Goal: Communication & Community: Ask a question

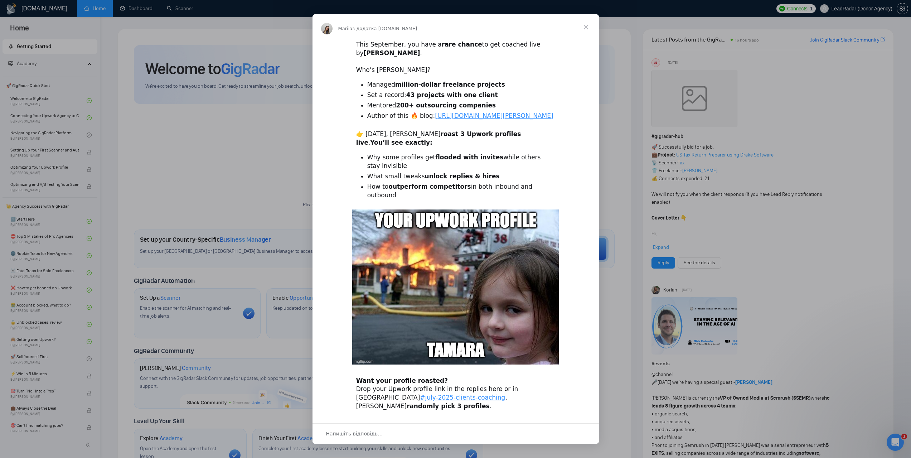
click at [583, 27] on span "Закрити" at bounding box center [586, 27] width 26 height 26
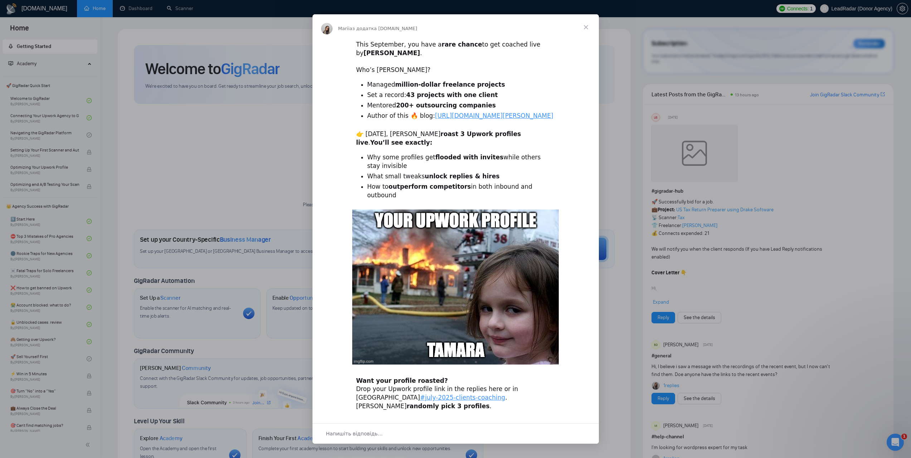
click at [585, 23] on span "Закрити" at bounding box center [586, 27] width 26 height 26
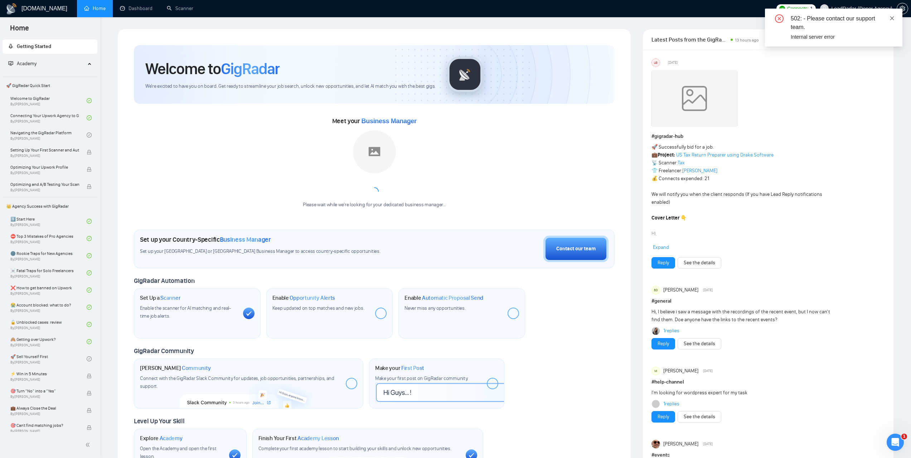
click at [891, 17] on icon "close" at bounding box center [892, 18] width 4 height 4
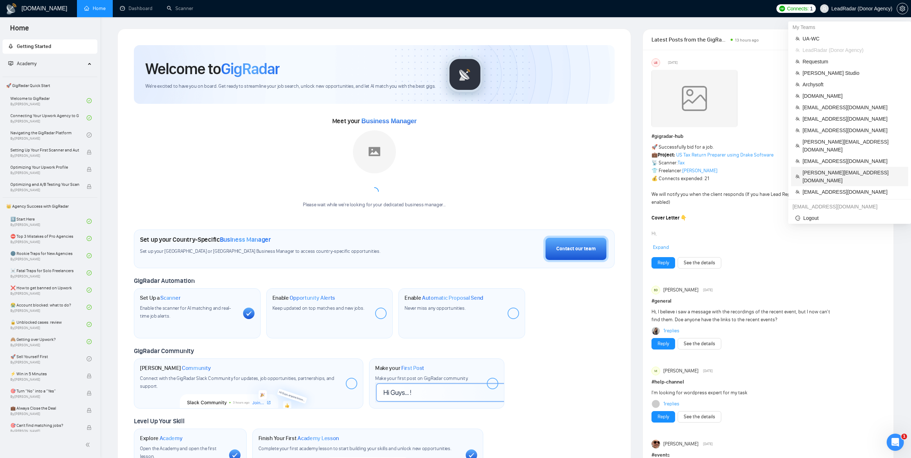
click at [823, 169] on span "[PERSON_NAME][EMAIL_ADDRESS][DOMAIN_NAME]" at bounding box center [852, 177] width 101 height 16
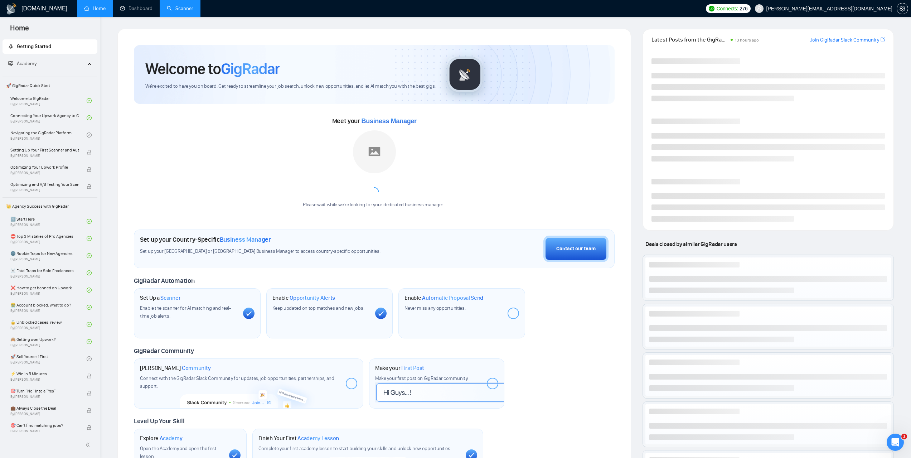
click at [190, 8] on link "Scanner" at bounding box center [180, 8] width 26 height 6
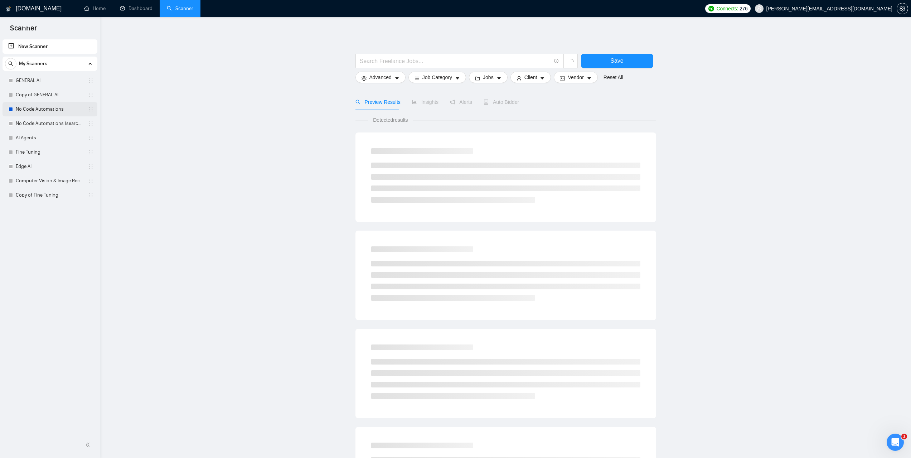
click at [39, 112] on link "No Code Automations" at bounding box center [50, 109] width 68 height 14
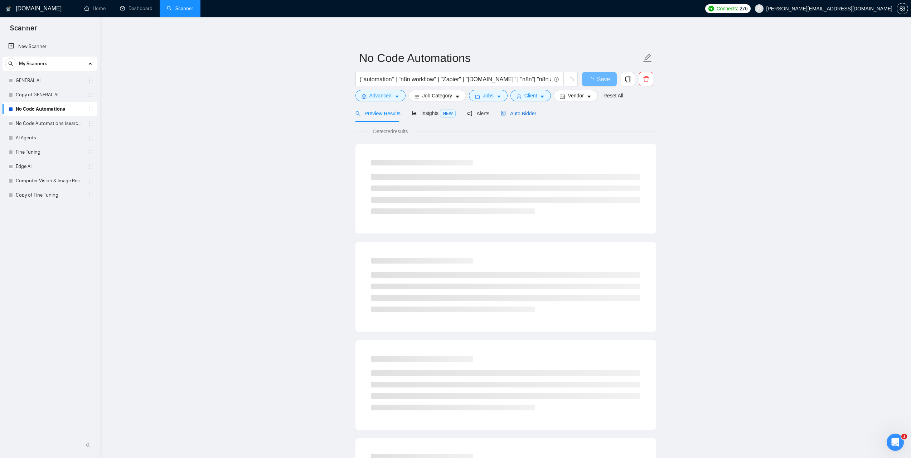
click at [522, 116] on span "Auto Bidder" at bounding box center [518, 114] width 35 height 6
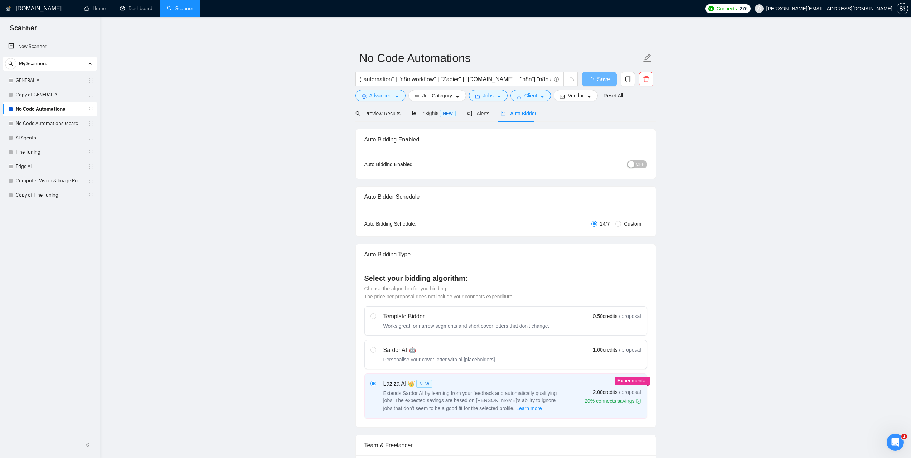
checkbox input "true"
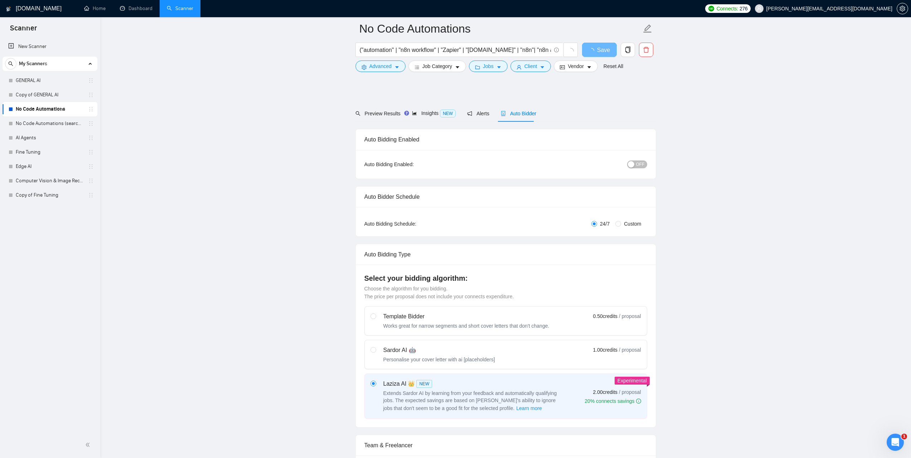
scroll to position [322, 0]
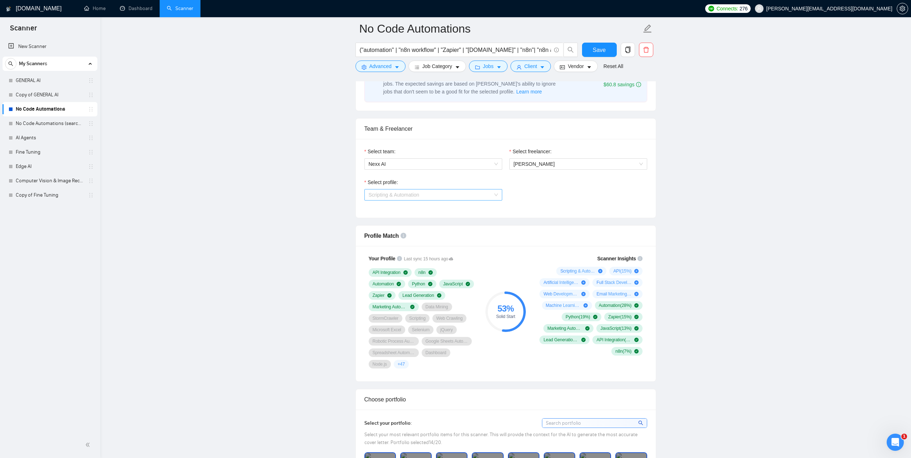
click at [487, 194] on span "Scripting & Automation" at bounding box center [433, 194] width 129 height 11
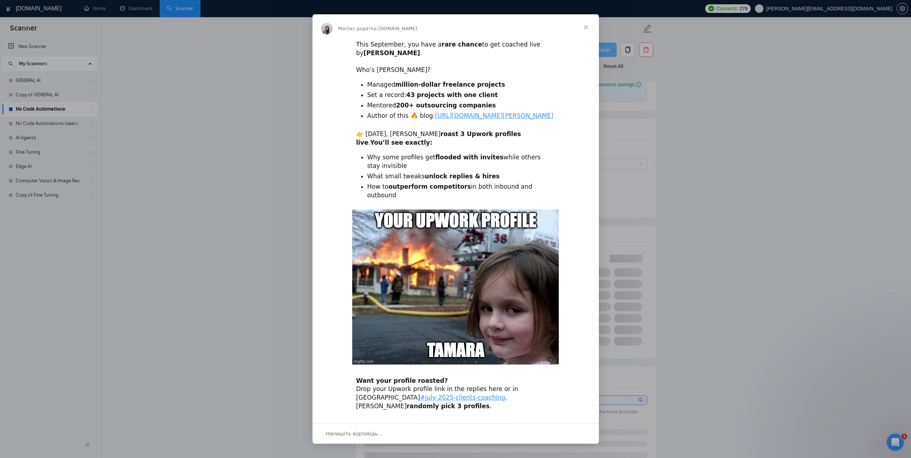
click at [585, 25] on span "Закрити" at bounding box center [586, 27] width 26 height 26
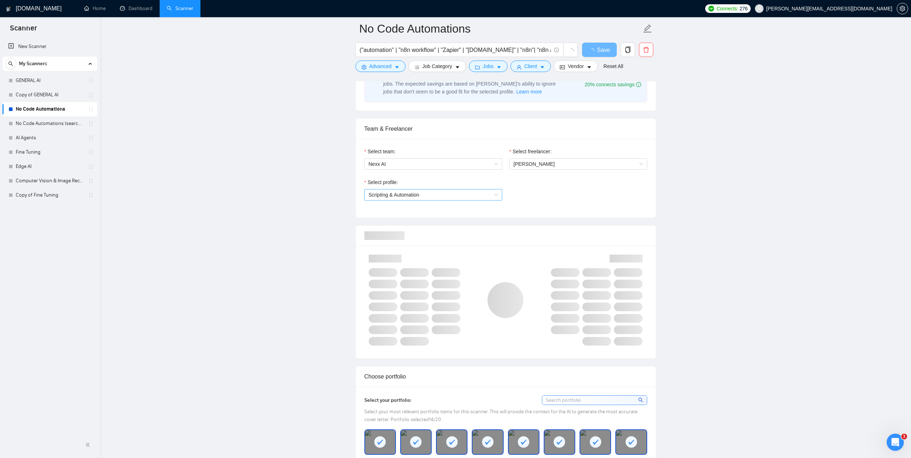
click at [493, 194] on span "Scripting & Automation" at bounding box center [433, 194] width 129 height 11
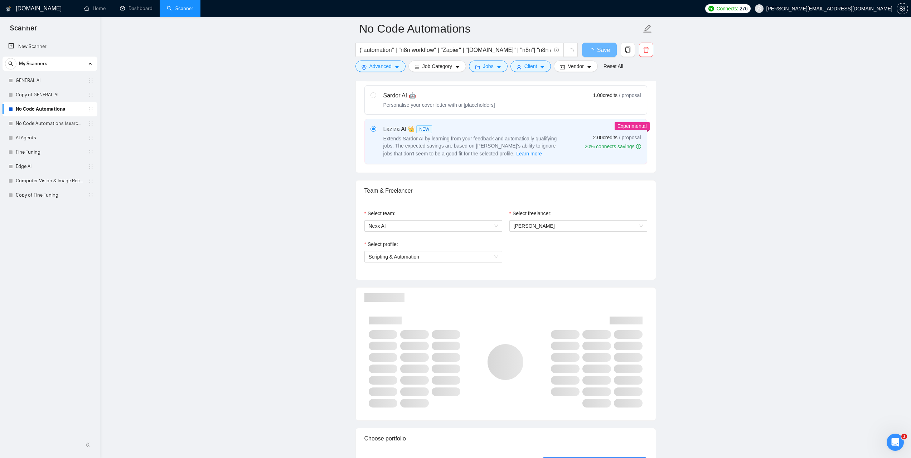
scroll to position [250, 0]
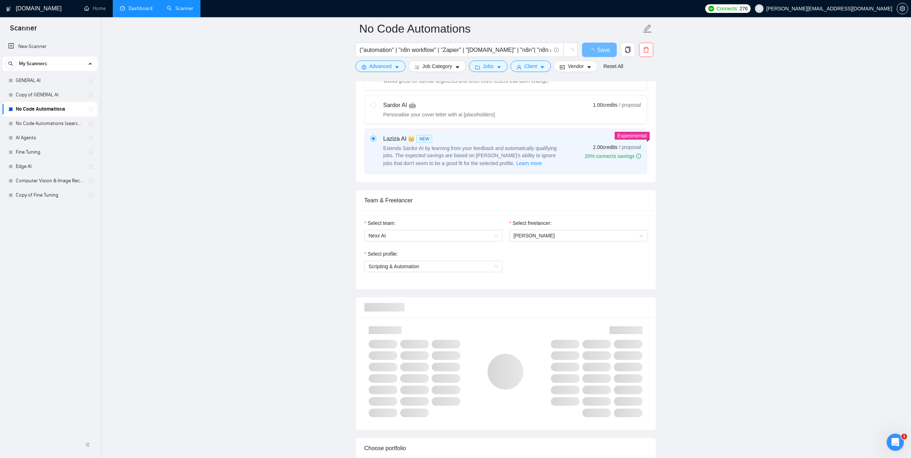
click at [140, 11] on link "Dashboard" at bounding box center [136, 8] width 33 height 6
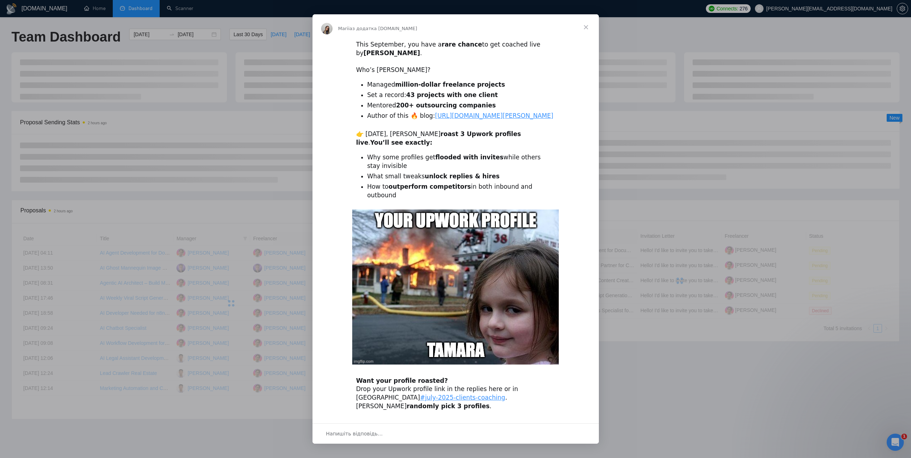
click at [585, 27] on span "Закрити" at bounding box center [586, 27] width 26 height 26
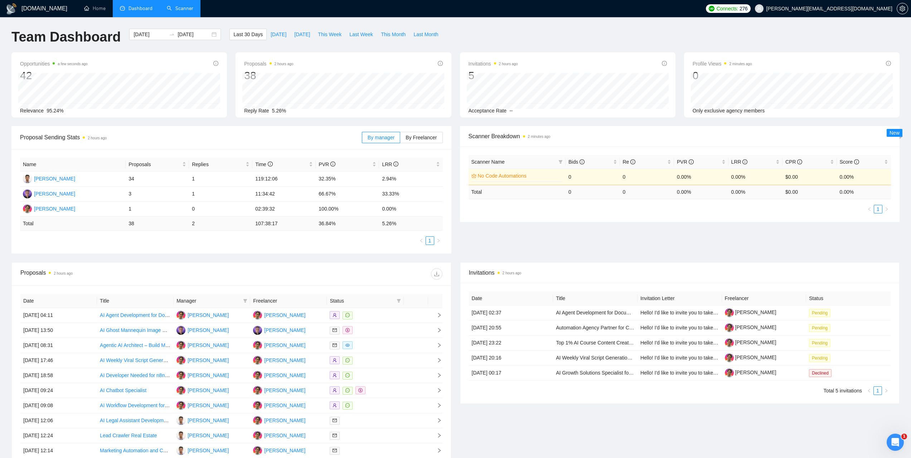
click at [180, 7] on link "Scanner" at bounding box center [180, 8] width 26 height 6
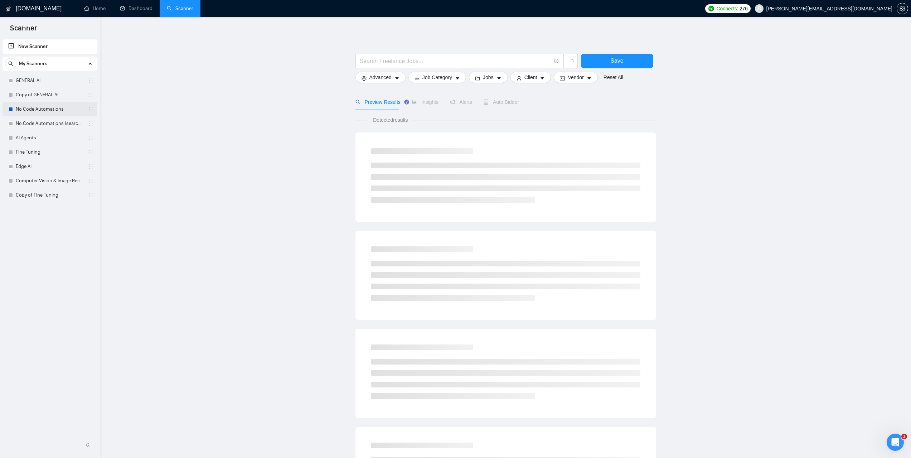
click at [34, 112] on link "No Code Automations" at bounding box center [50, 109] width 68 height 14
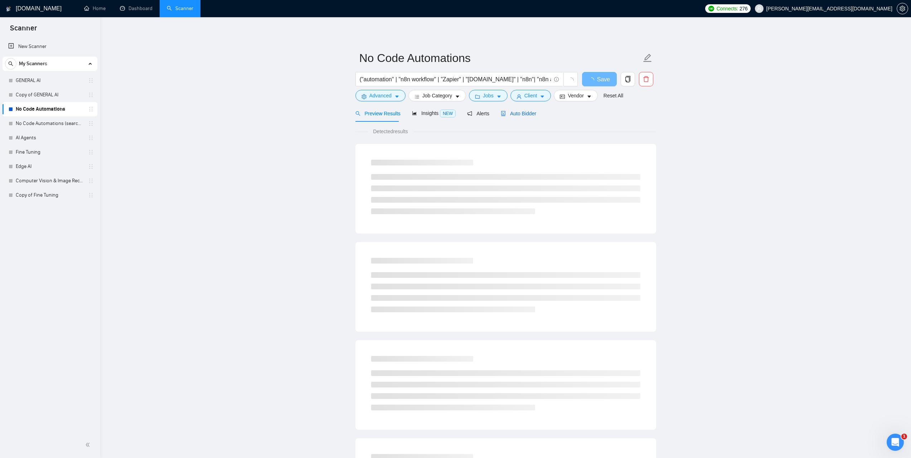
click at [525, 115] on span "Auto Bidder" at bounding box center [518, 114] width 35 height 6
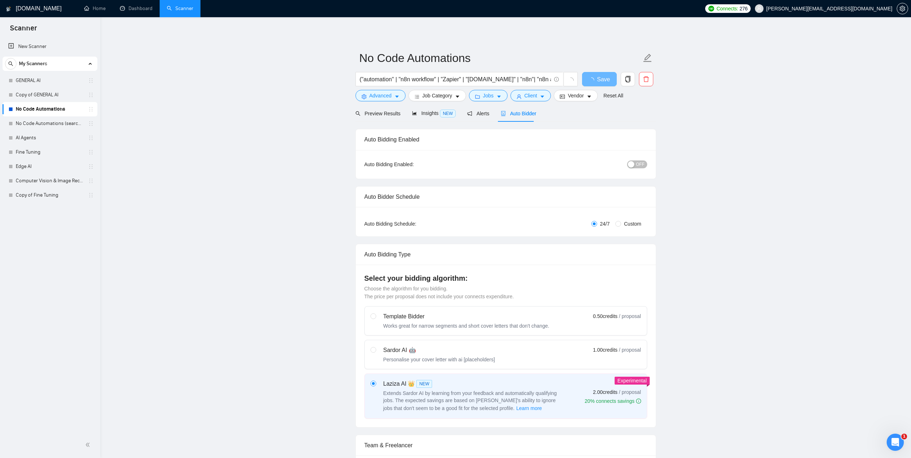
checkbox input "true"
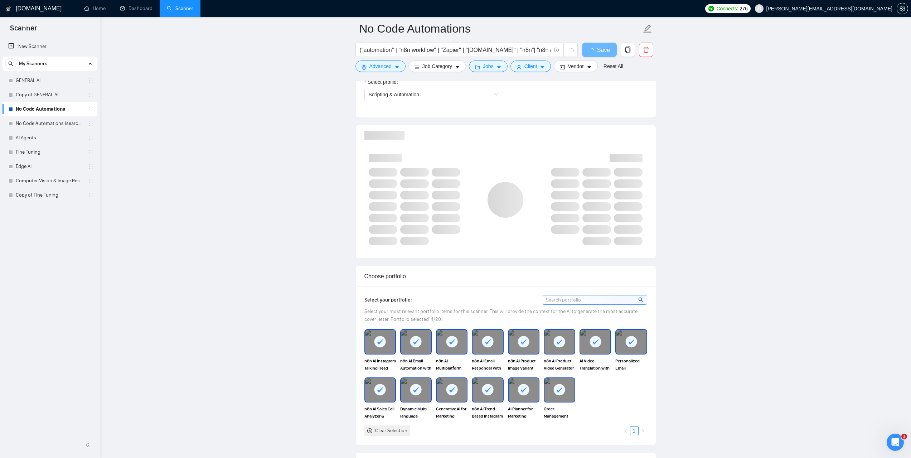
scroll to position [322, 0]
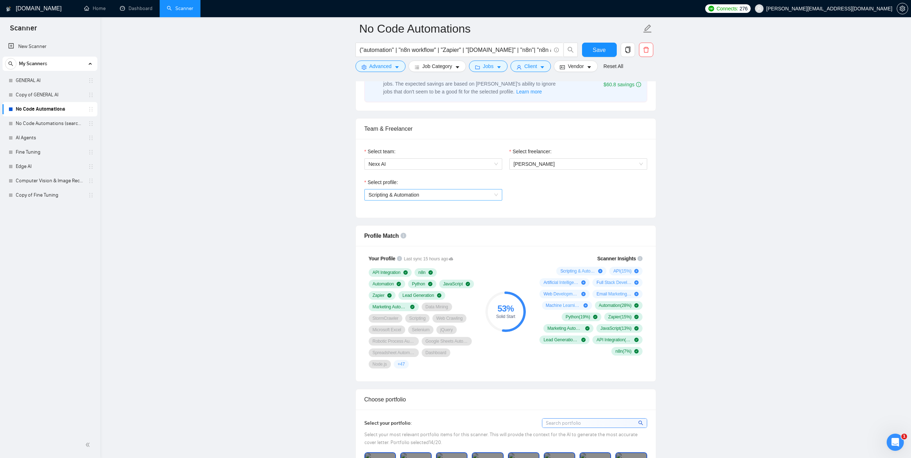
click at [497, 195] on span "Scripting & Automation" at bounding box center [433, 194] width 129 height 11
click at [146, 6] on link "Dashboard" at bounding box center [136, 8] width 33 height 6
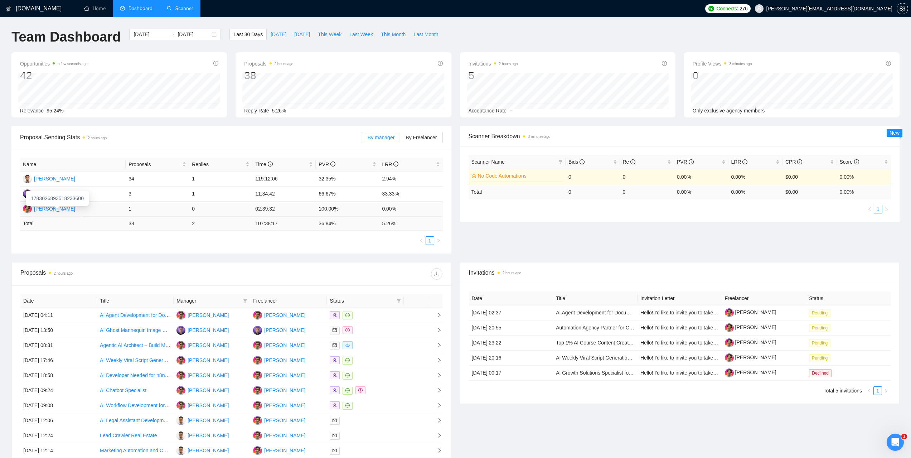
click at [70, 209] on div "[PERSON_NAME]" at bounding box center [54, 209] width 41 height 8
drag, startPoint x: 185, startPoint y: 6, endPoint x: 234, endPoint y: 55, distance: 69.1
click at [185, 6] on link "Scanner" at bounding box center [180, 8] width 26 height 6
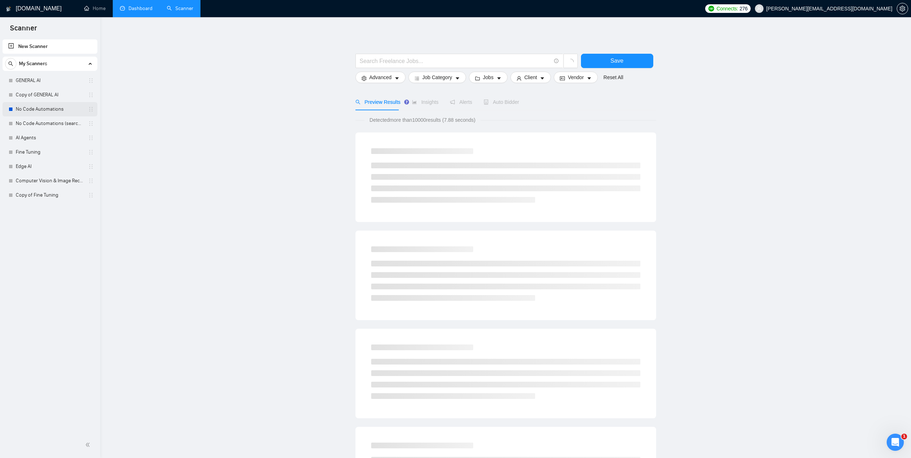
click at [42, 104] on link "No Code Automations" at bounding box center [50, 109] width 68 height 14
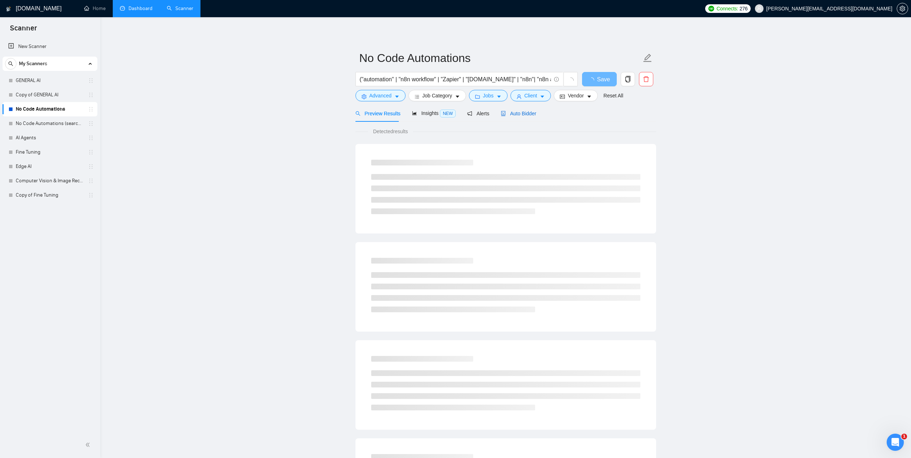
click at [522, 116] on span "Auto Bidder" at bounding box center [518, 114] width 35 height 6
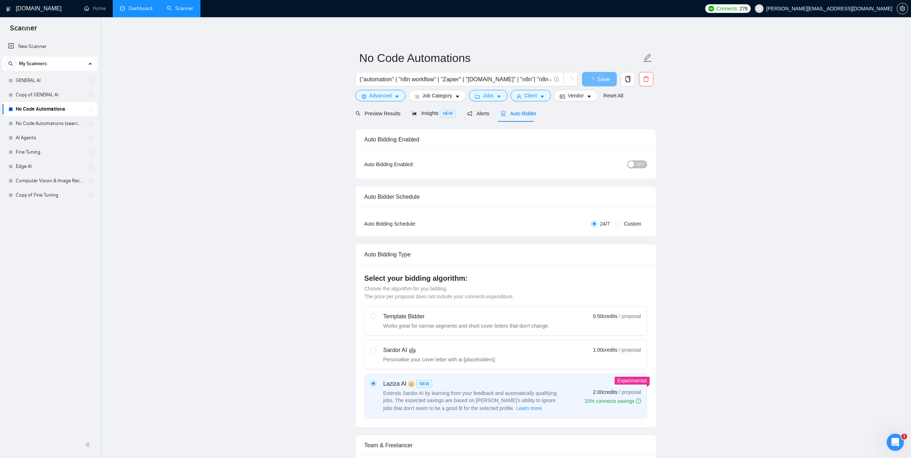
checkbox input "true"
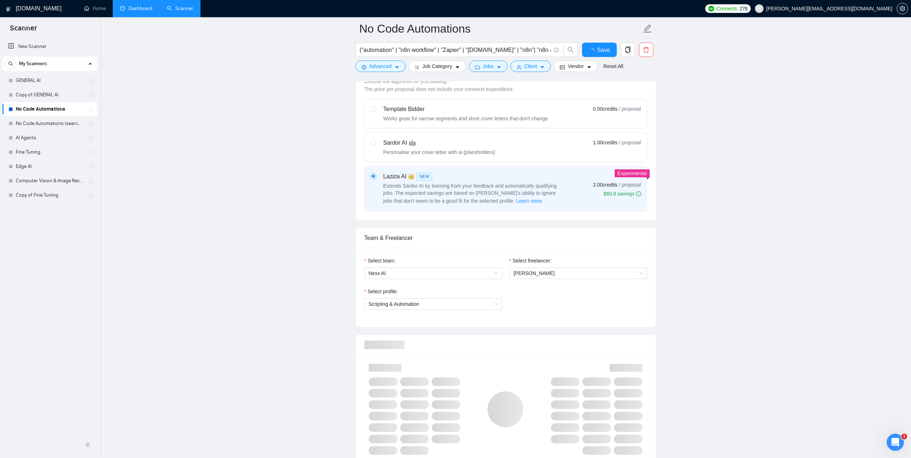
scroll to position [322, 0]
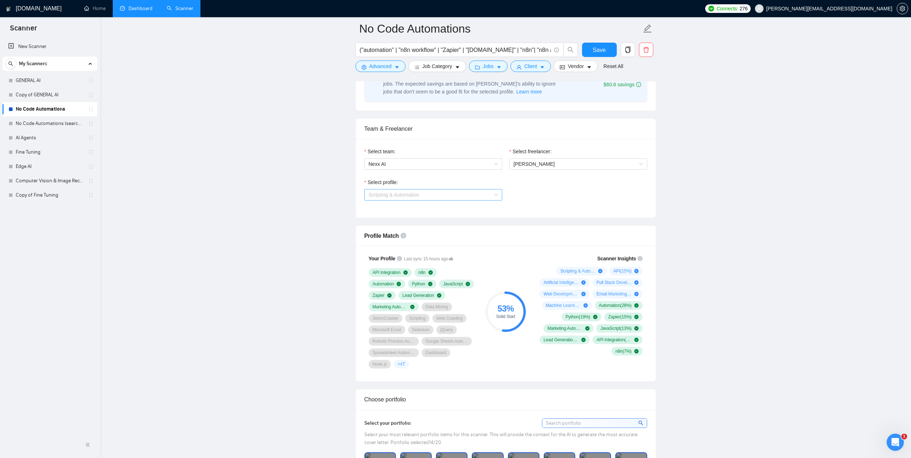
click at [494, 195] on span "Scripting & Automation" at bounding box center [433, 194] width 129 height 11
click at [121, 11] on link "Dashboard" at bounding box center [136, 8] width 33 height 6
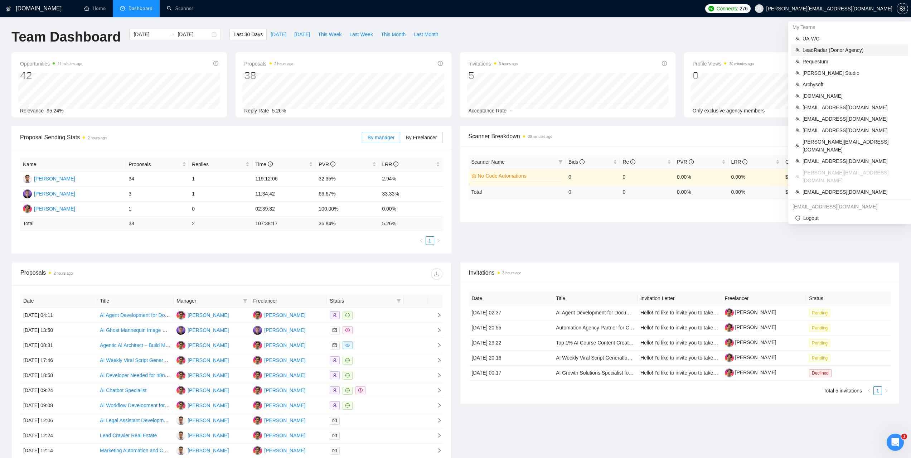
click at [840, 49] on span "LeadRadar (Donor Agency)" at bounding box center [852, 50] width 101 height 8
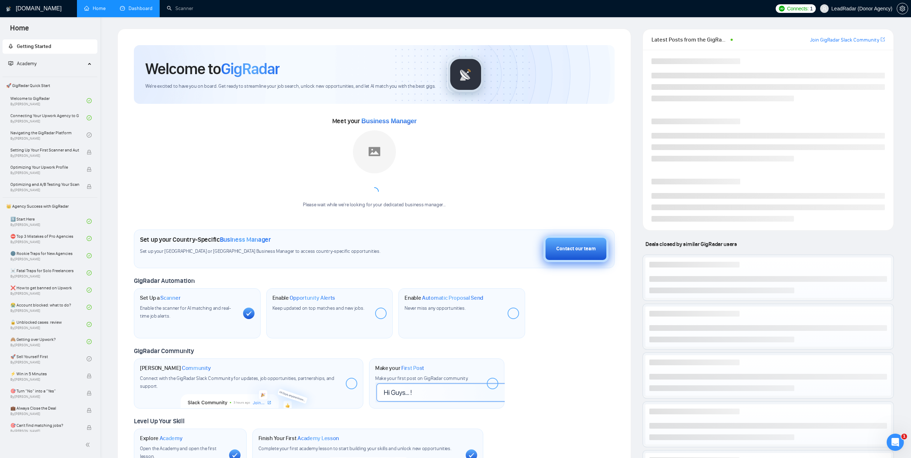
click at [596, 251] on button "Contact our team" at bounding box center [575, 248] width 65 height 26
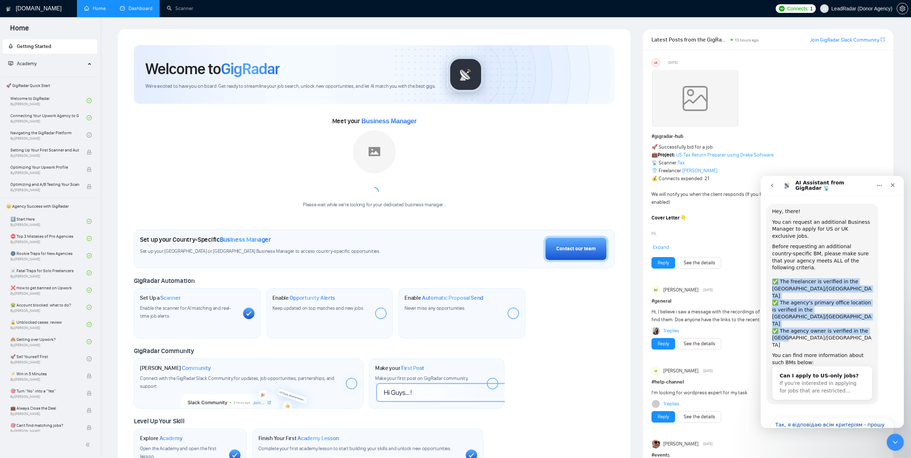
drag, startPoint x: 773, startPoint y: 272, endPoint x: 803, endPoint y: 300, distance: 41.0
click at [803, 300] on div "Hey, there! You can request an additional Business Manager to apply for US or U…" at bounding box center [822, 304] width 100 height 192
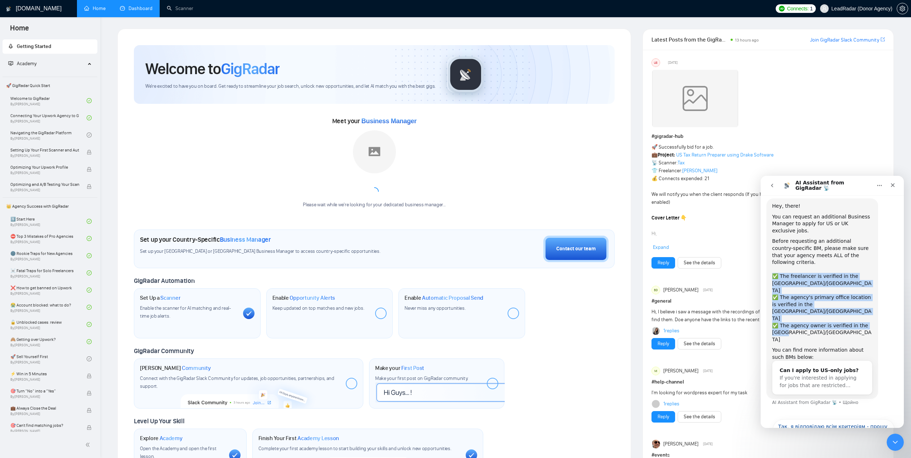
copy div "✅ The freelancer is verified in the [GEOGRAPHIC_DATA]/UK ✅ The agency's primary…"
click at [840, 443] on button "Можливо, наступного разу!" at bounding box center [852, 450] width 84 height 14
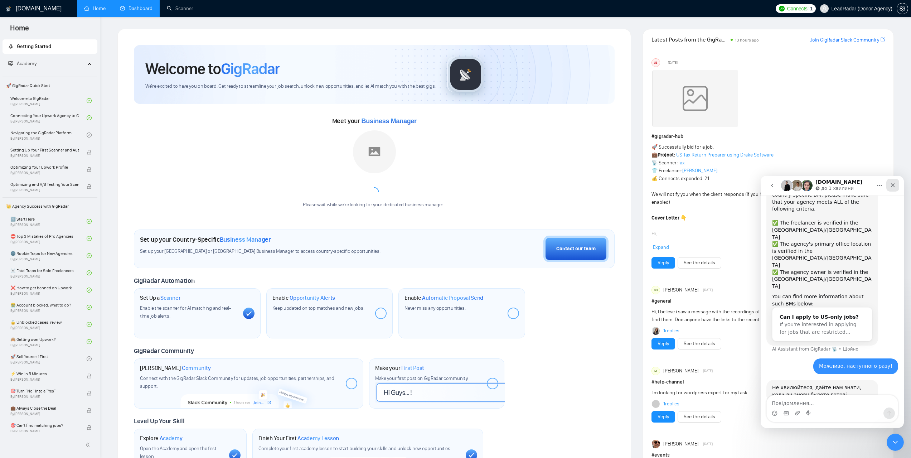
scroll to position [59, 0]
click at [885, 229] on div "Hey, there! You can request an additional Business Manager to apply for US or U…" at bounding box center [832, 251] width 132 height 213
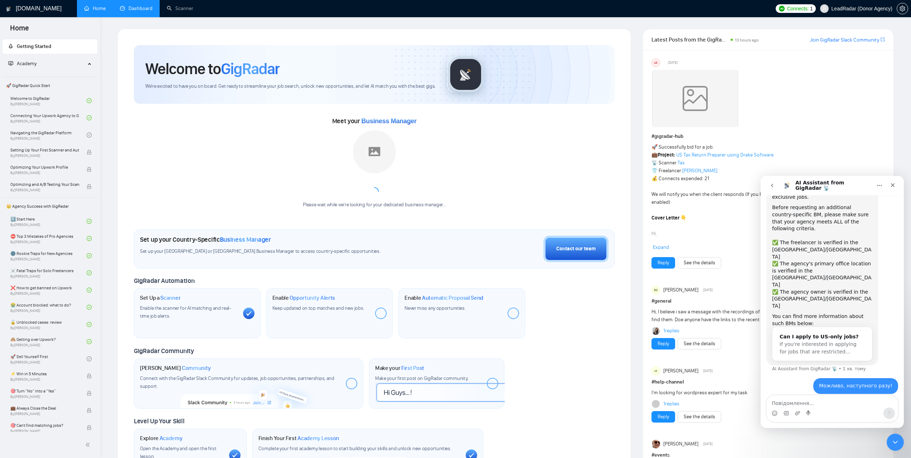
click at [773, 186] on icon "go back" at bounding box center [772, 185] width 6 height 6
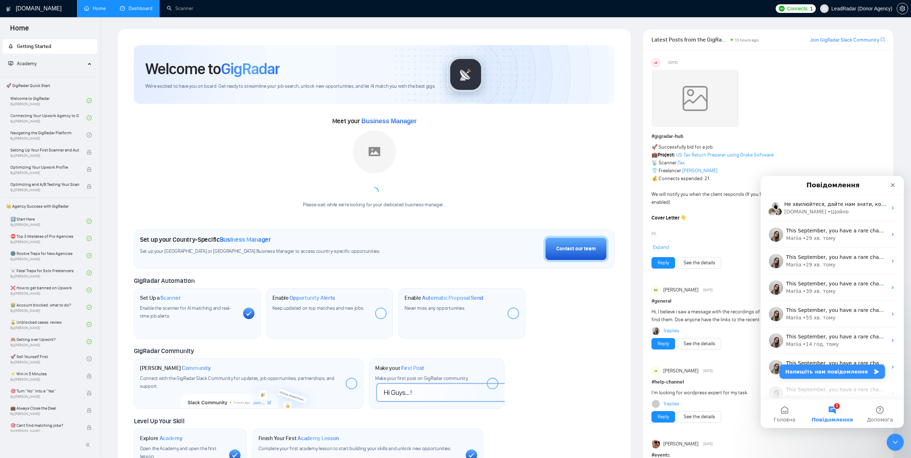
scroll to position [0, 0]
click at [834, 417] on span "Повідомлення" at bounding box center [831, 419] width 41 height 5
click at [852, 369] on button "Напишіть нам повідомлення" at bounding box center [832, 371] width 106 height 14
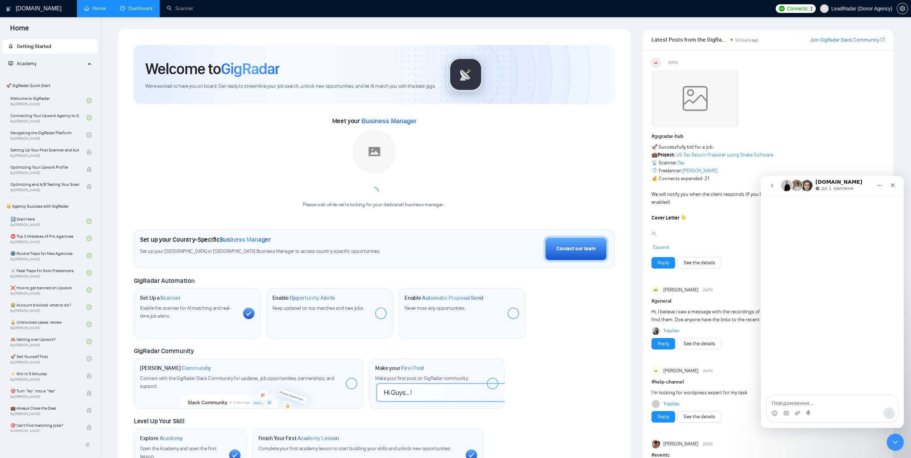
click at [770, 183] on icon "go back" at bounding box center [772, 185] width 6 height 6
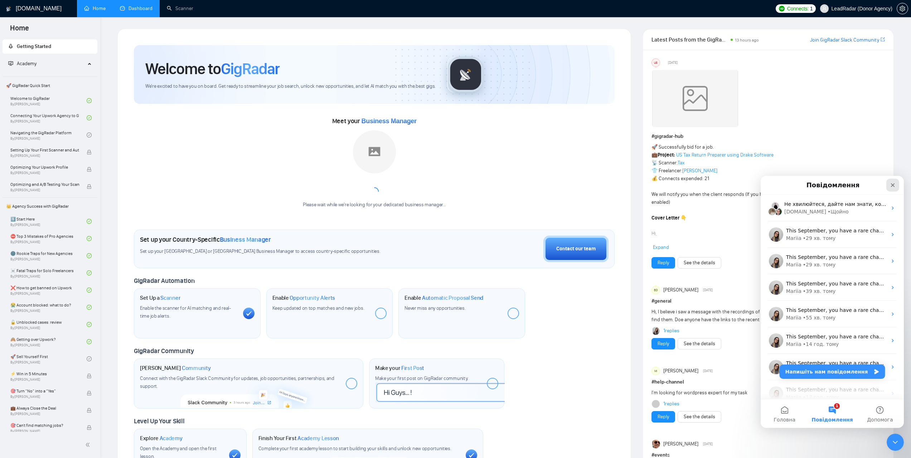
click at [890, 182] on icon "Закрити" at bounding box center [893, 185] width 6 height 6
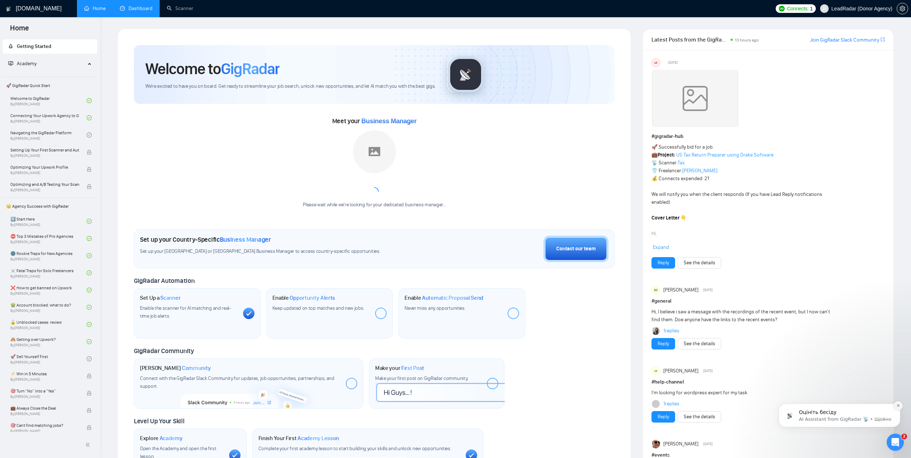
click at [898, 405] on icon "Dismiss notification" at bounding box center [897, 405] width 3 height 3
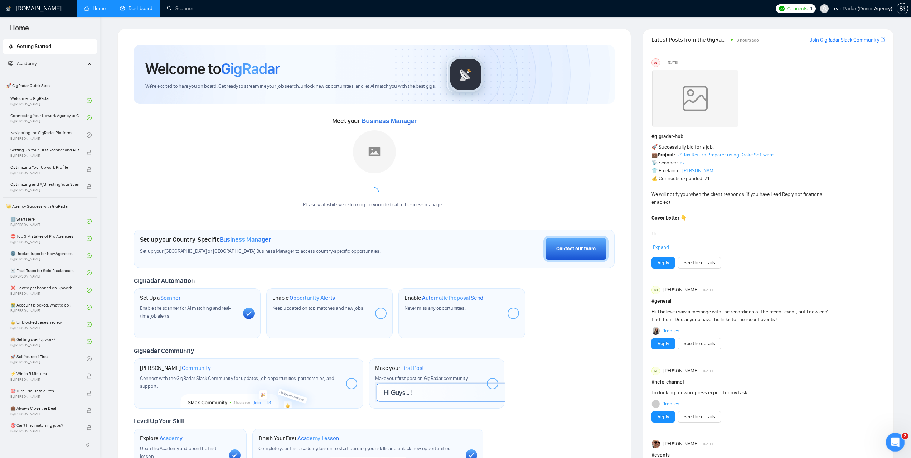
click at [897, 441] on icon "Відкрити програму для спілкування Intercom" at bounding box center [894, 441] width 12 height 12
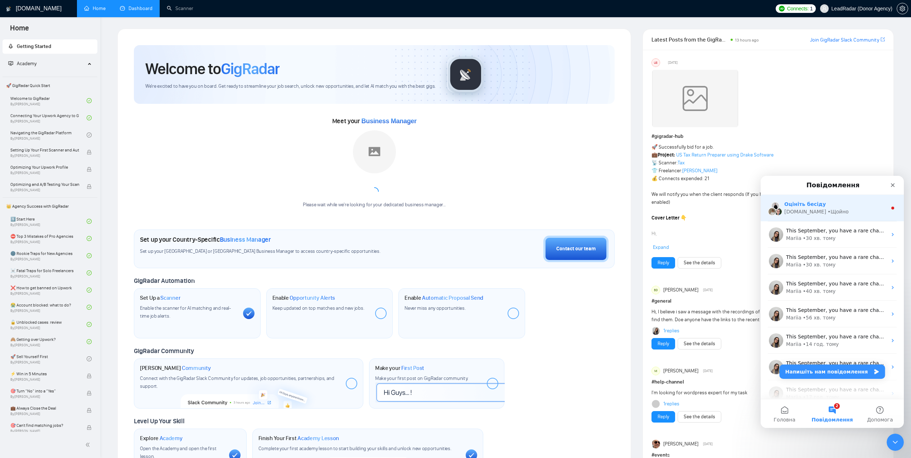
click at [842, 217] on div "Оцініть бесіду [DOMAIN_NAME] • Щойно" at bounding box center [831, 208] width 143 height 26
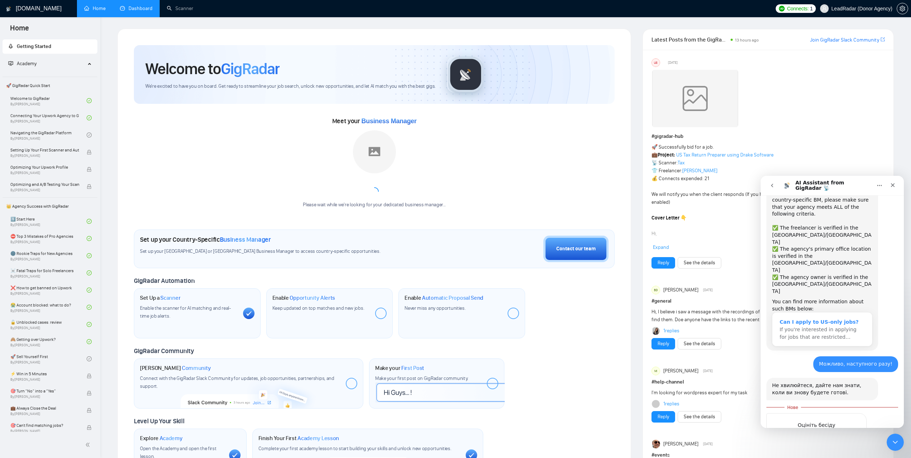
scroll to position [54, 0]
